Goal: Task Accomplishment & Management: Manage account settings

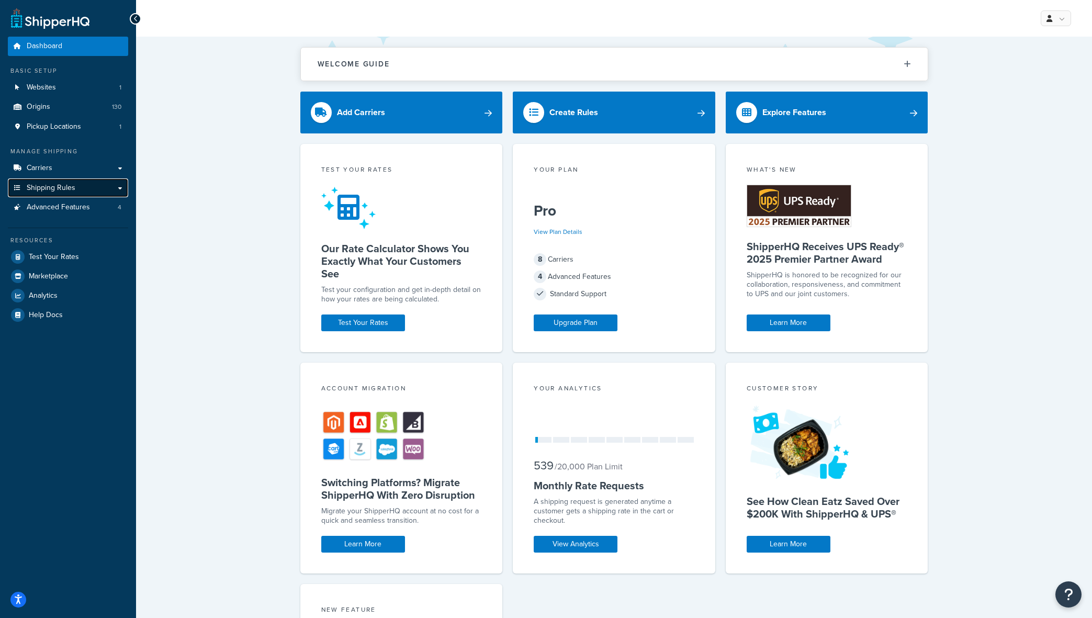
click at [63, 196] on link "Shipping Rules" at bounding box center [68, 187] width 120 height 19
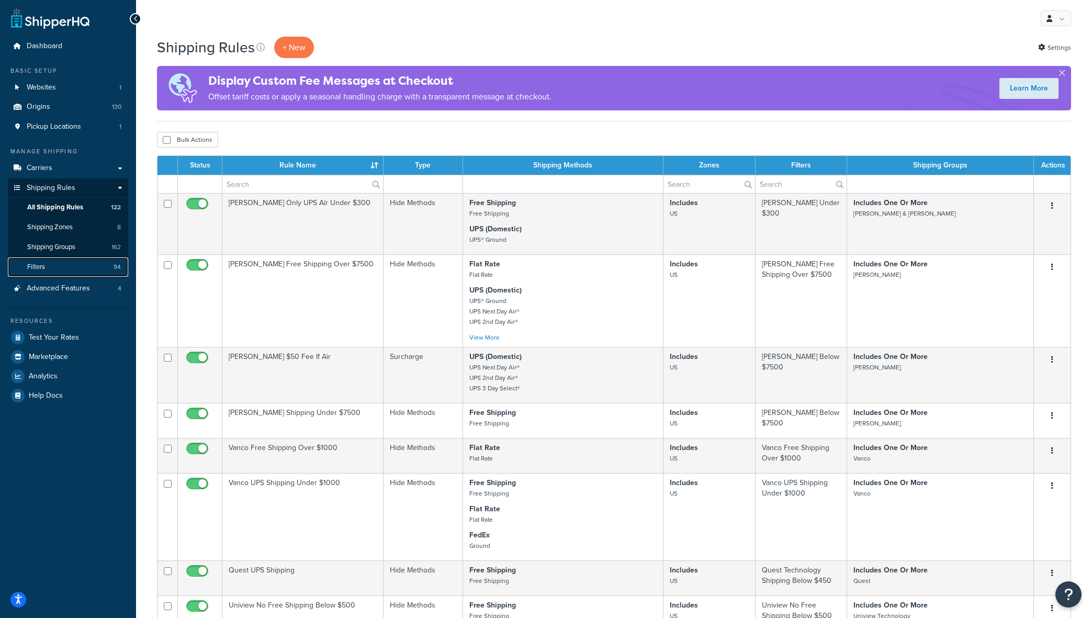
click at [59, 262] on link "Filters 94" at bounding box center [68, 266] width 120 height 19
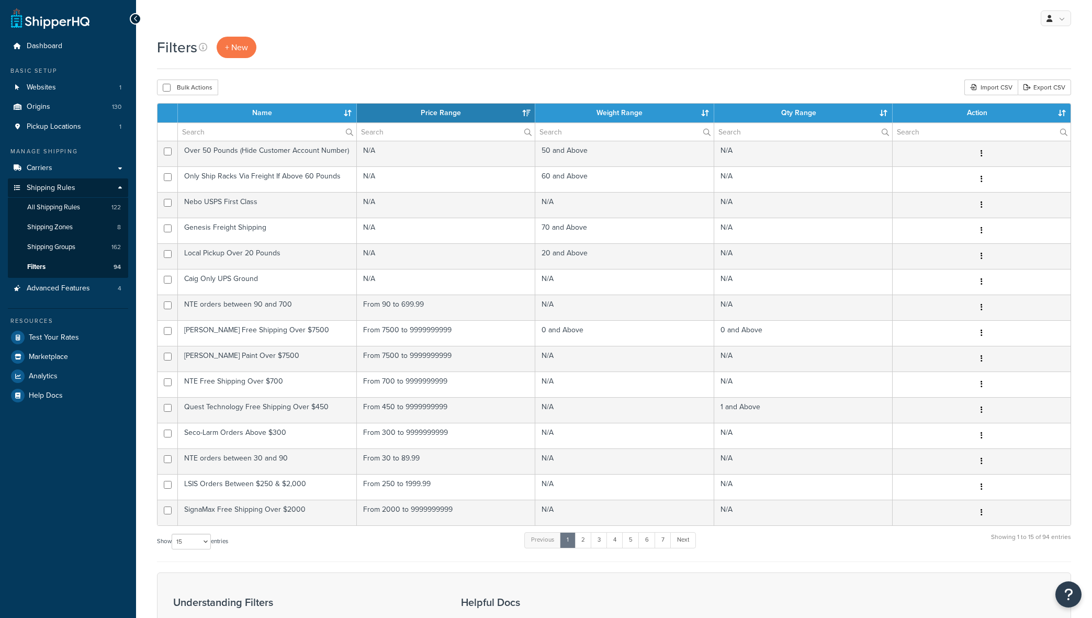
select select "15"
click at [231, 130] on input "text" at bounding box center [267, 132] width 178 height 18
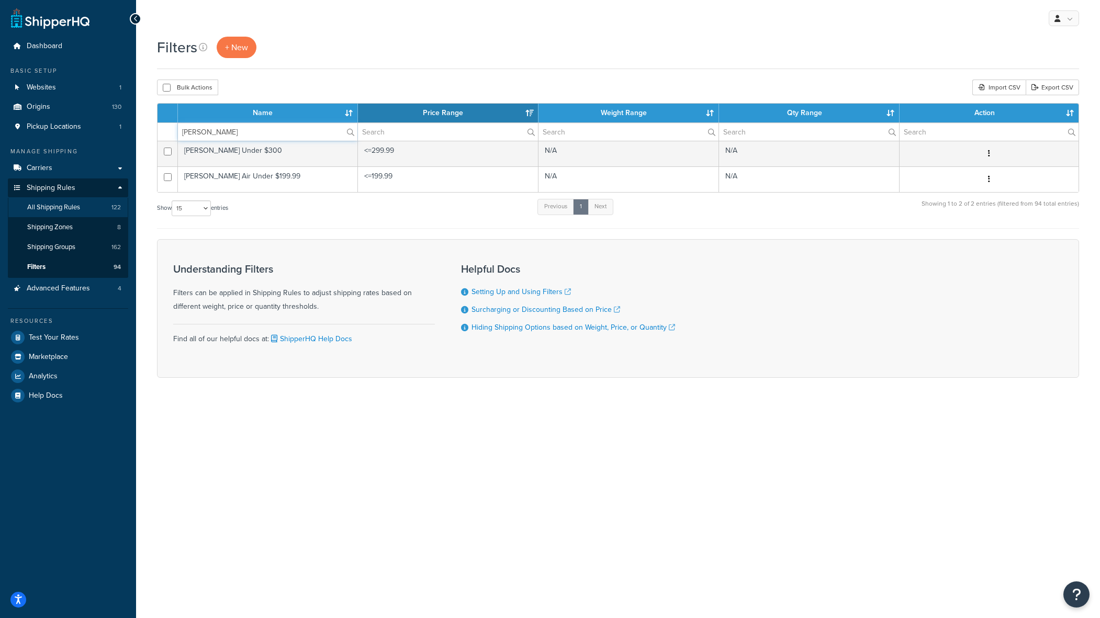
type input "sprecher"
click at [70, 209] on span "All Shipping Rules" at bounding box center [53, 207] width 53 height 9
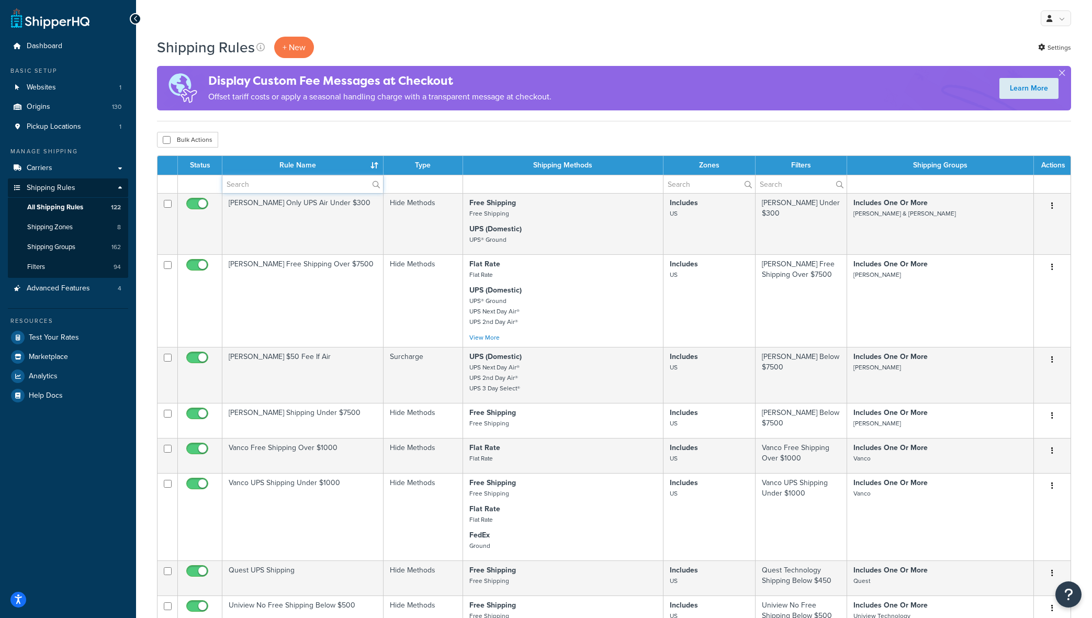
click at [247, 185] on input "text" at bounding box center [302, 184] width 161 height 18
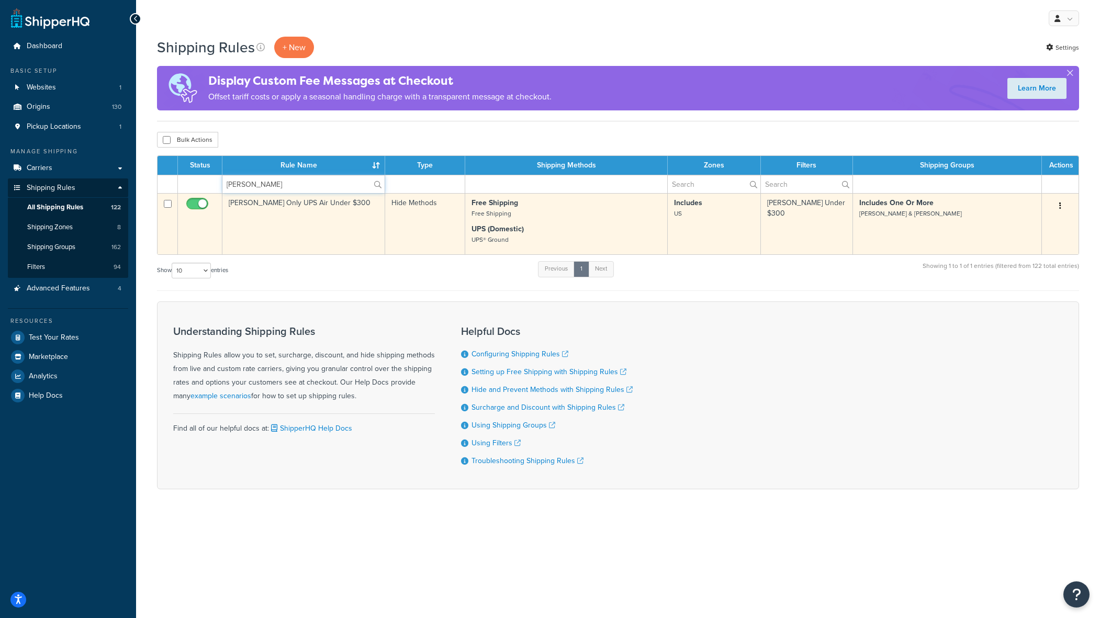
type input "sprecher"
click at [326, 217] on td "Sprecher Only UPS Air Under $300" at bounding box center [303, 223] width 163 height 61
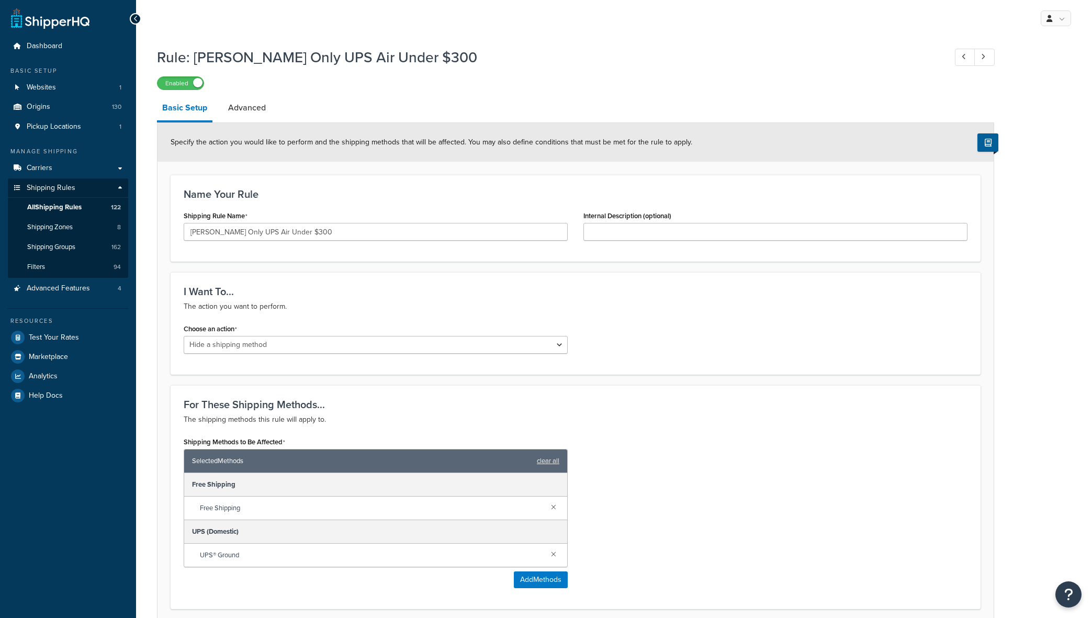
select select "HIDE"
click at [62, 45] on link "Dashboard" at bounding box center [68, 46] width 120 height 19
